Goal: Information Seeking & Learning: Learn about a topic

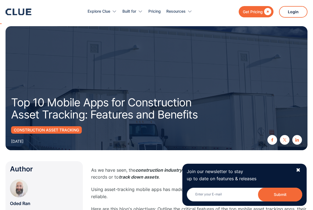
click at [12, 9] on icon at bounding box center [19, 12] width 26 height 7
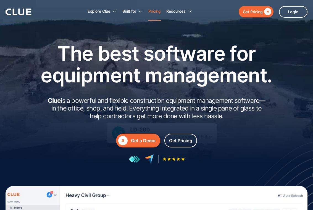
click at [158, 14] on link "Pricing" at bounding box center [154, 11] width 12 height 17
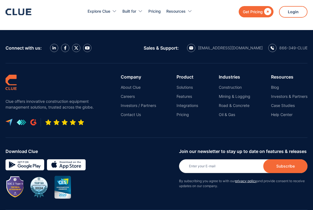
scroll to position [665, 0]
